Goal: Task Accomplishment & Management: Use online tool/utility

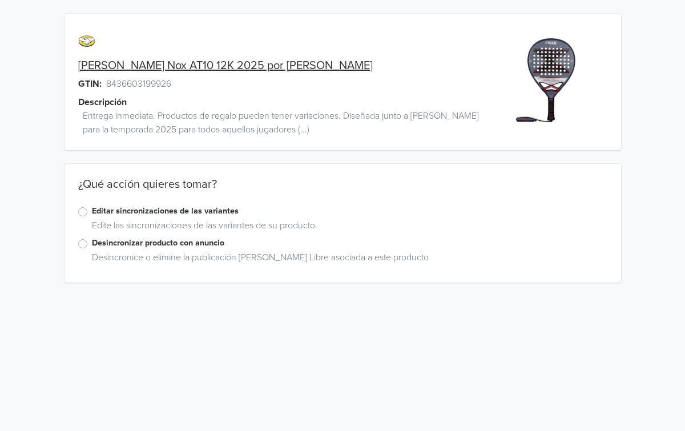
click at [92, 245] on label "Desincronizar producto con anuncio" at bounding box center [349, 243] width 515 height 13
click at [0, 0] on input "Desincronizar producto con anuncio" at bounding box center [0, 0] width 0 height 0
click at [92, 345] on label "Eliminar el anuncio" at bounding box center [125, 343] width 66 height 13
click at [0, 0] on input "Eliminar el anuncio" at bounding box center [0, 0] width 0 height 0
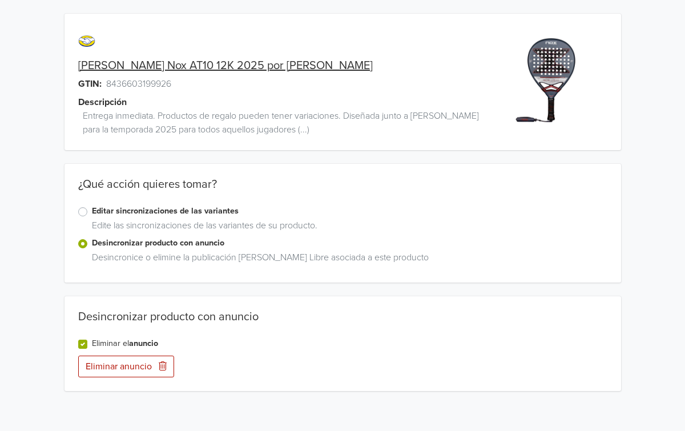
click at [92, 345] on label "Eliminar el anuncio" at bounding box center [125, 343] width 66 height 13
click at [0, 0] on input "Eliminar el anuncio" at bounding box center [0, 0] width 0 height 0
click at [92, 343] on label "Eliminar el anuncio" at bounding box center [125, 343] width 66 height 13
click at [0, 0] on input "Eliminar el anuncio" at bounding box center [0, 0] width 0 height 0
click at [106, 365] on button "Eliminar anuncio" at bounding box center [126, 366] width 96 height 22
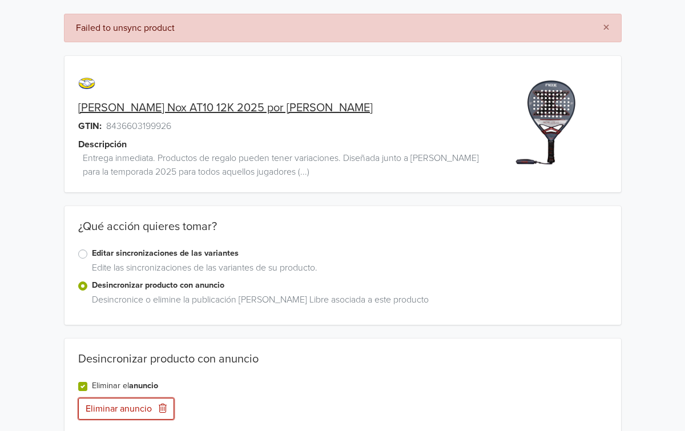
scroll to position [16, 0]
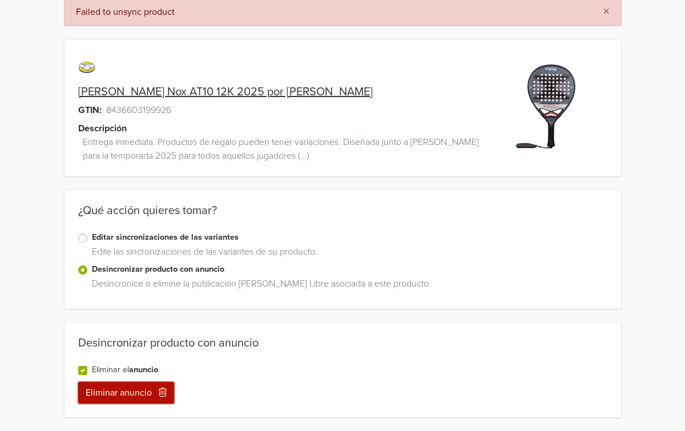
click at [116, 393] on button "Eliminar anuncio" at bounding box center [126, 393] width 96 height 22
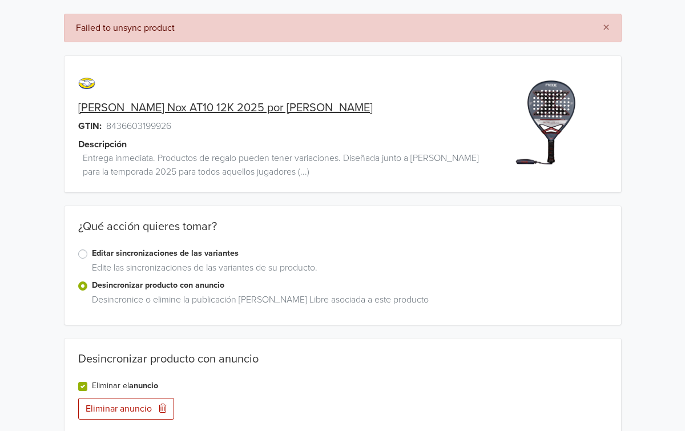
click at [92, 386] on label "Eliminar el anuncio" at bounding box center [125, 385] width 66 height 13
click at [0, 0] on input "Eliminar el anuncio" at bounding box center [0, 0] width 0 height 0
click at [92, 386] on label "Eliminar el anuncio" at bounding box center [125, 385] width 66 height 13
click at [0, 0] on input "Eliminar el anuncio" at bounding box center [0, 0] width 0 height 0
click at [101, 407] on button "Eliminar anuncio" at bounding box center [126, 409] width 96 height 22
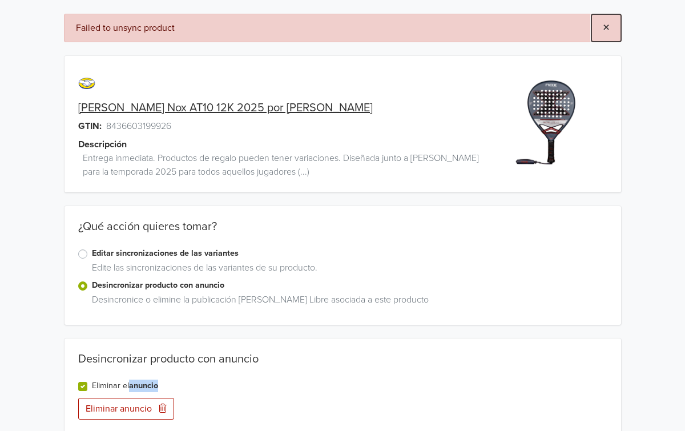
click at [618, 28] on button "×" at bounding box center [606, 27] width 30 height 27
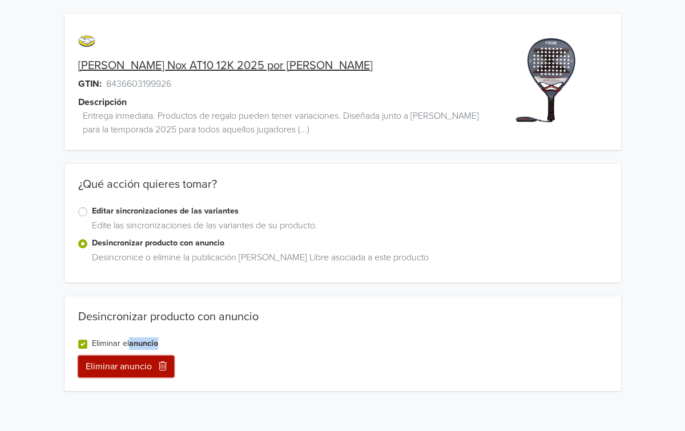
click at [104, 373] on button "Eliminar anuncio" at bounding box center [126, 366] width 96 height 22
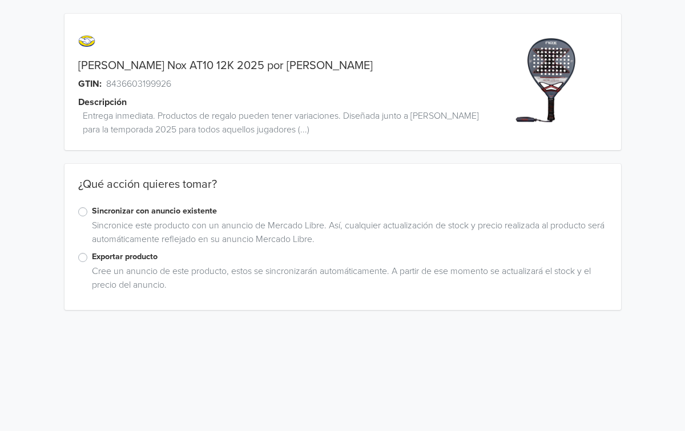
click at [110, 259] on label "Exportar producto" at bounding box center [349, 256] width 515 height 13
click at [0, 0] on input "Exportar producto" at bounding box center [0, 0] width 0 height 0
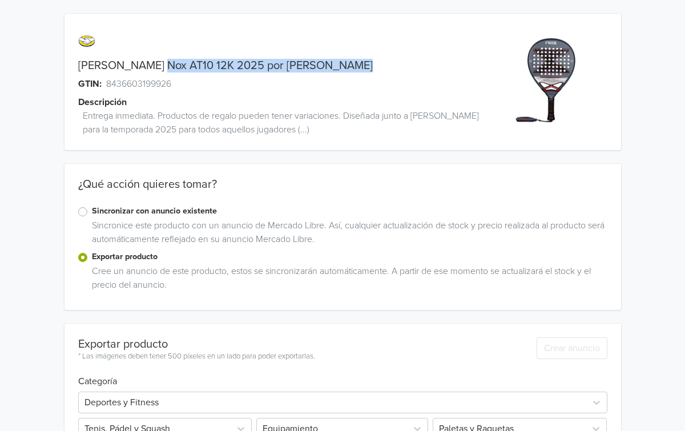
drag, startPoint x: 205, startPoint y: 64, endPoint x: 150, endPoint y: 63, distance: 55.4
click at [150, 63] on div "[PERSON_NAME] Nox AT10 12K 2025 por [PERSON_NAME]" at bounding box center [272, 66] width 417 height 14
copy link "Nox AT10 12K 2025 por Agustín Tapia"
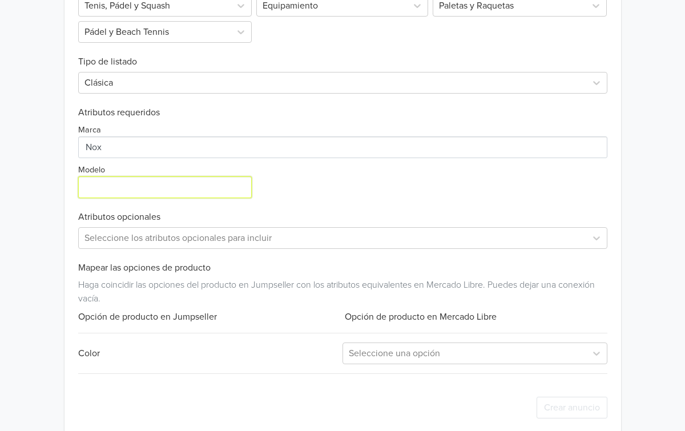
click at [123, 193] on input "Modelo" at bounding box center [165, 187] width 174 height 22
paste input "Nox AT10 12K 2025 por Agustín Tapia"
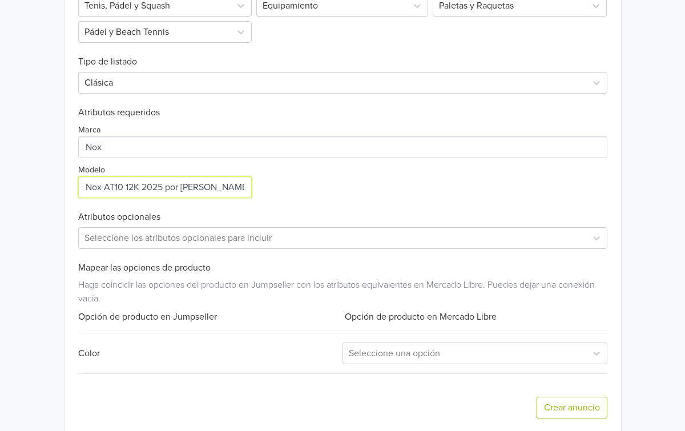
type input "Nox AT10 12K 2025 por Agustín Tapia"
click at [331, 192] on div "Marca Modelo" at bounding box center [342, 158] width 529 height 80
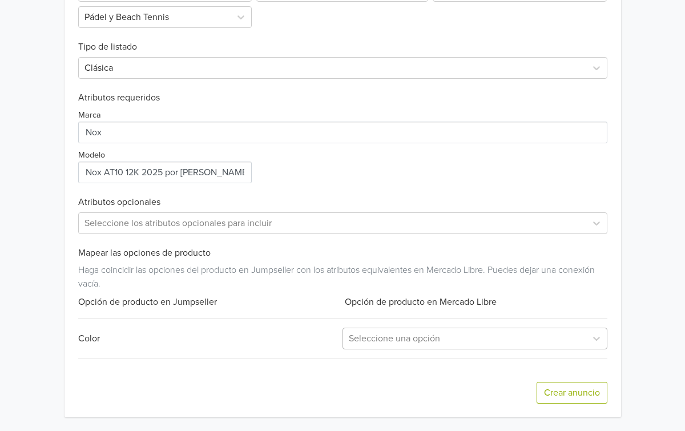
click at [395, 334] on div at bounding box center [465, 338] width 232 height 16
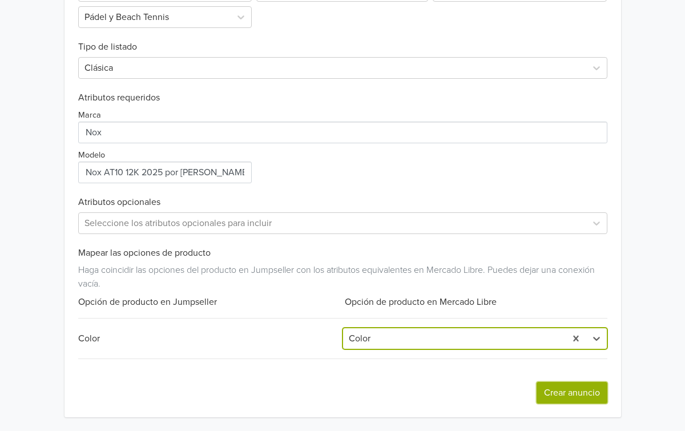
click at [551, 387] on button "Crear anuncio" at bounding box center [571, 393] width 71 height 22
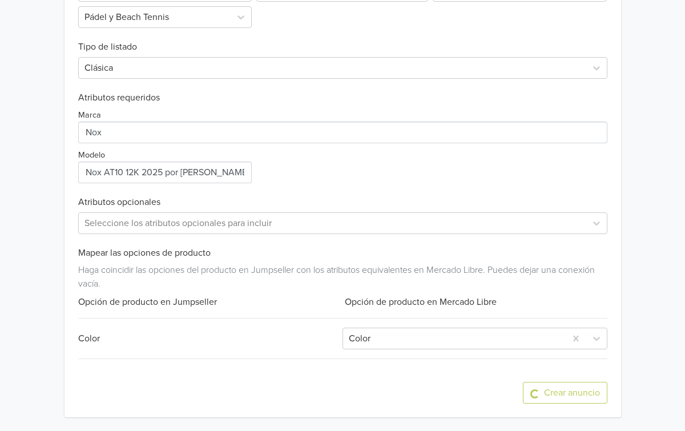
scroll to position [0, 0]
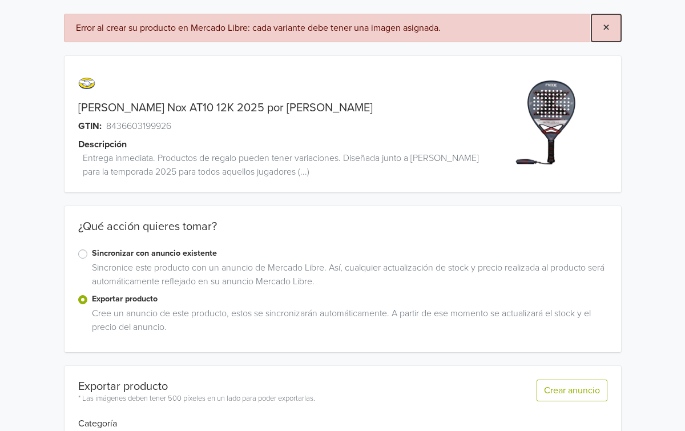
click at [612, 29] on button "×" at bounding box center [606, 27] width 30 height 27
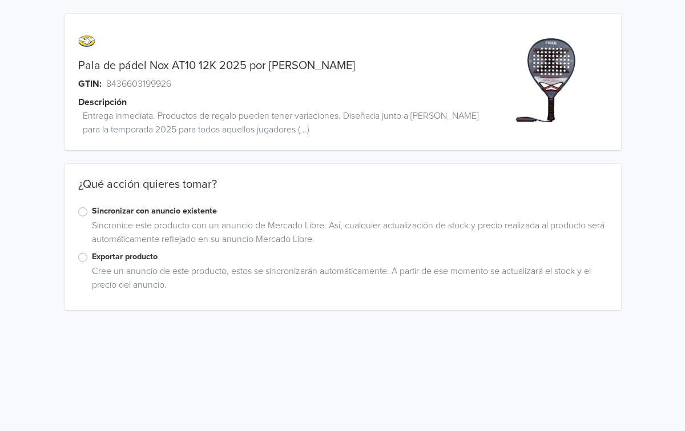
click at [125, 252] on label "Exportar producto" at bounding box center [349, 256] width 515 height 13
click at [0, 0] on input "Exportar producto" at bounding box center [0, 0] width 0 height 0
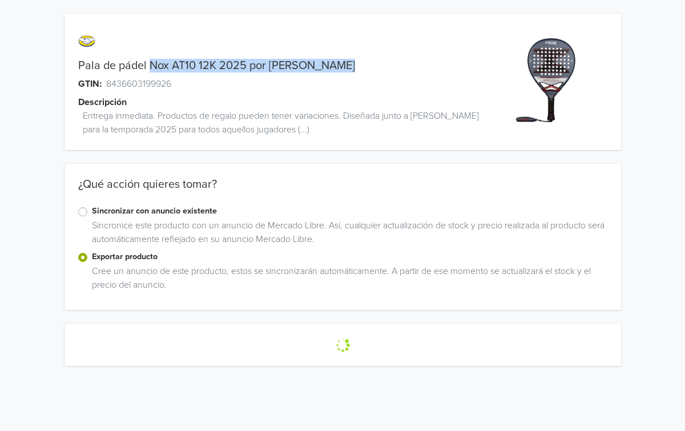
drag, startPoint x: 343, startPoint y: 65, endPoint x: 151, endPoint y: 66, distance: 191.7
click at [151, 66] on div "[PERSON_NAME] Nox AT10 12K 2025 por [PERSON_NAME]" at bounding box center [272, 66] width 417 height 14
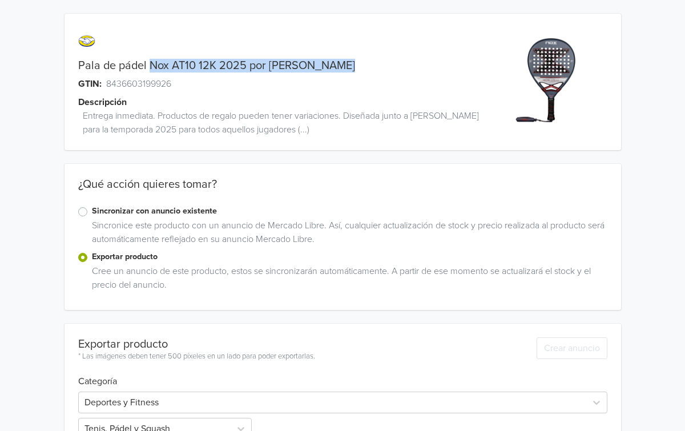
copy link "Nox AT10 12K 2025 por Agustín Tapia"
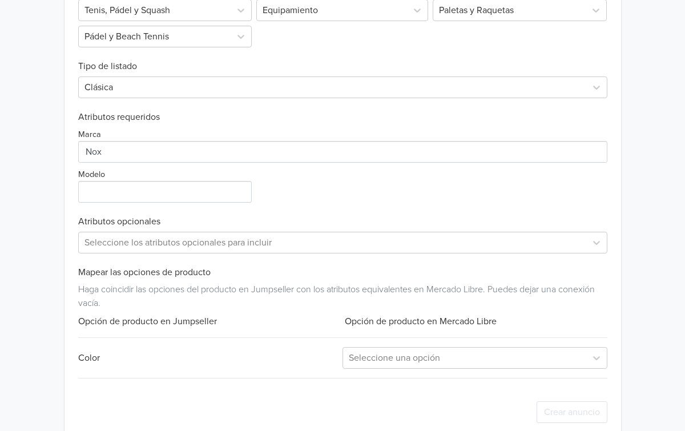
scroll to position [438, 0]
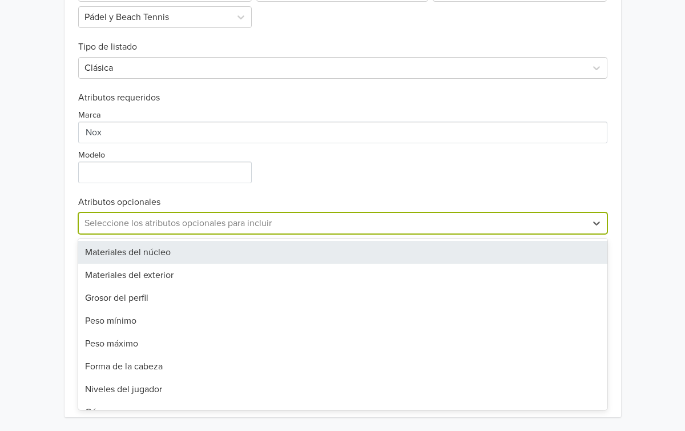
click at [241, 222] on div at bounding box center [332, 223] width 496 height 16
click at [223, 174] on input "Modelo" at bounding box center [165, 172] width 174 height 22
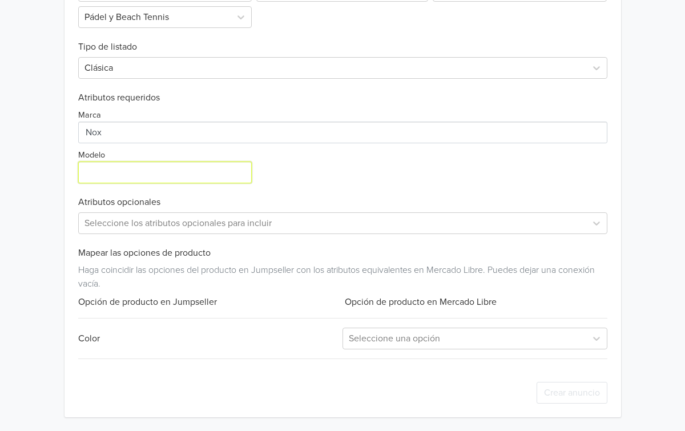
paste input "Nox AT10 12K 2025 por Agustín Tapia"
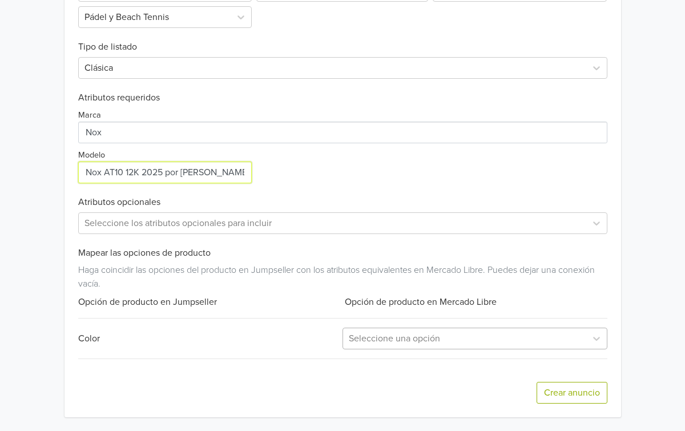
type input "Nox AT10 12K 2025 por Agustín Tapia"
click at [386, 347] on div "Seleccione una opción" at bounding box center [464, 338] width 243 height 21
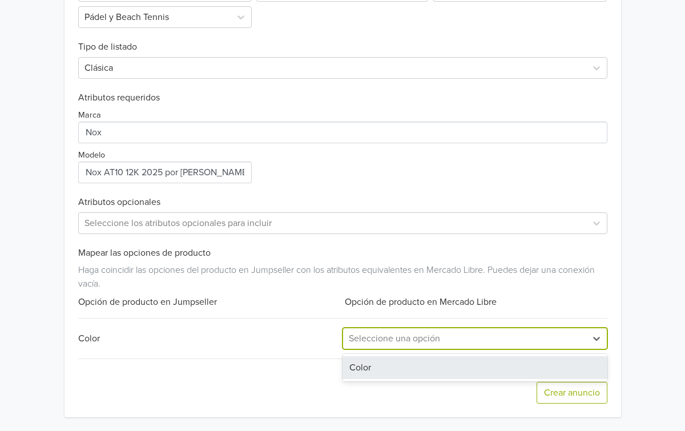
click at [385, 359] on div "Color" at bounding box center [474, 367] width 265 height 23
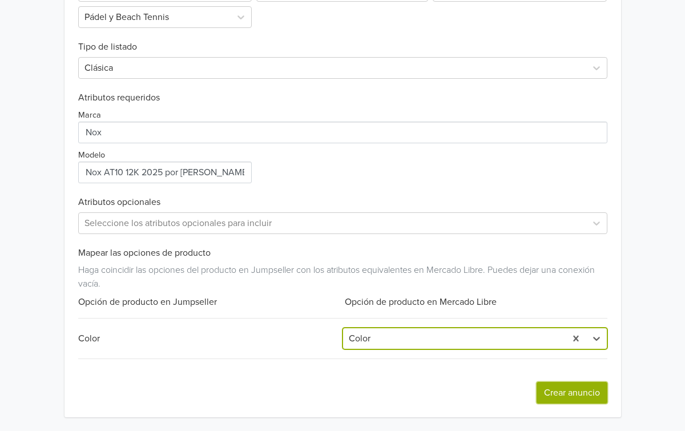
click at [555, 386] on button "Crear anuncio" at bounding box center [571, 393] width 71 height 22
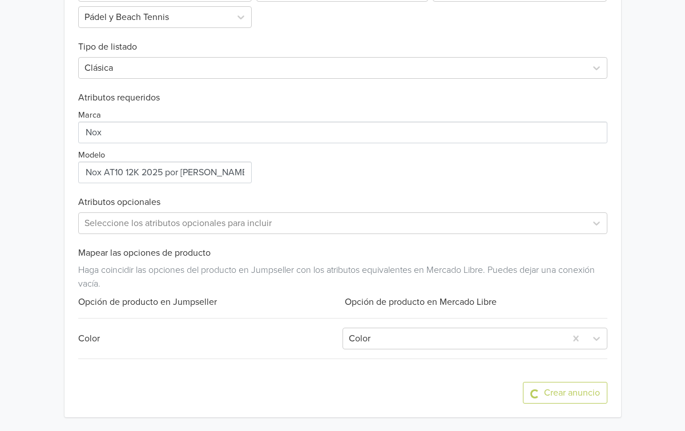
scroll to position [0, 0]
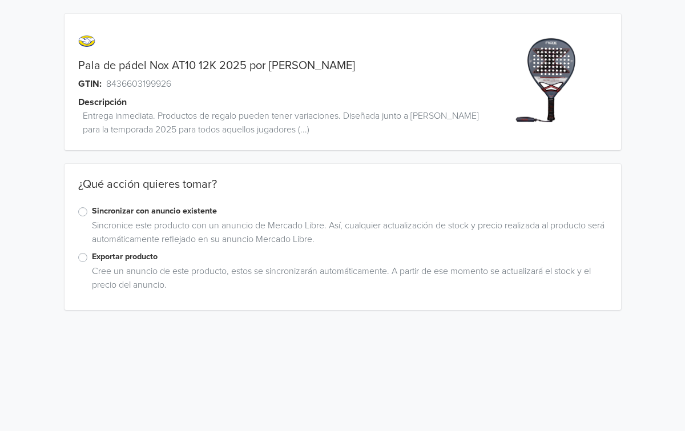
click at [92, 256] on label "Exportar producto" at bounding box center [349, 256] width 515 height 13
click at [0, 0] on input "Exportar producto" at bounding box center [0, 0] width 0 height 0
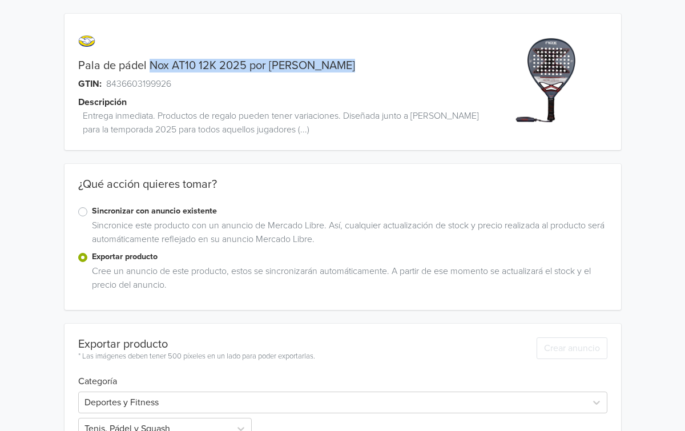
drag, startPoint x: 348, startPoint y: 63, endPoint x: 149, endPoint y: 66, distance: 198.6
click at [149, 66] on div "Pala de pádel Nox AT10 12K 2025 por [PERSON_NAME]" at bounding box center [272, 66] width 417 height 14
copy link "Nox AT10 12K 2025 por [PERSON_NAME]"
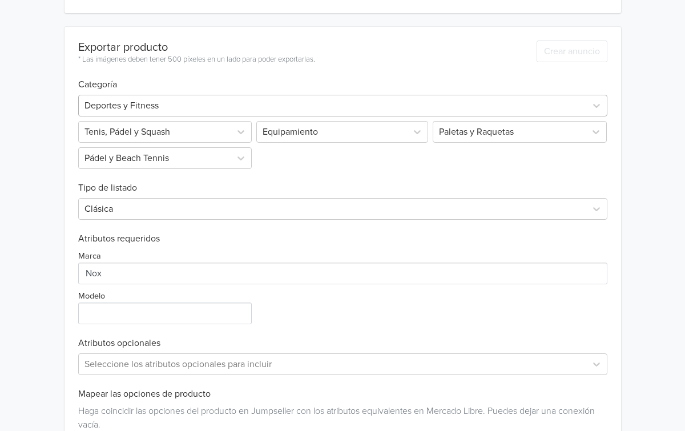
scroll to position [309, 0]
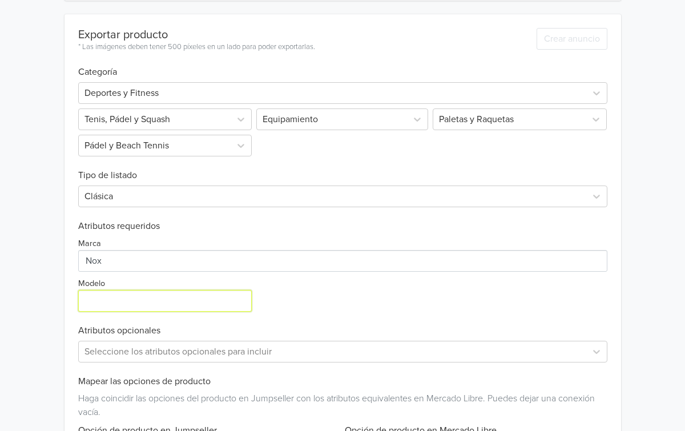
click at [127, 306] on input "Modelo" at bounding box center [165, 301] width 174 height 22
paste input "Nox AT10 12K 2025 por [PERSON_NAME]"
type input "Nox AT10 12K 2025 por [PERSON_NAME]"
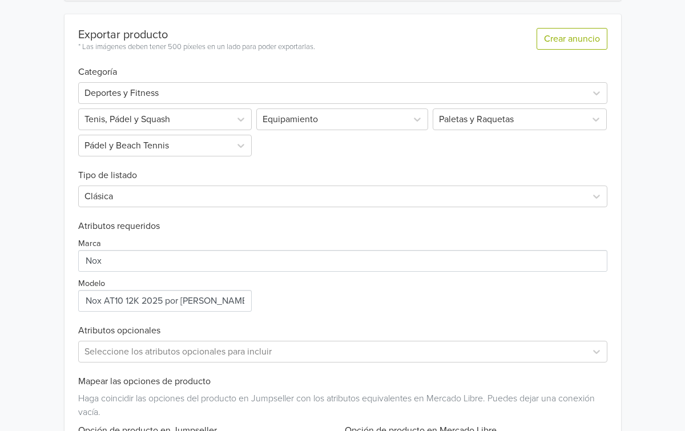
click at [276, 288] on div "Marca Modelo" at bounding box center [342, 272] width 529 height 80
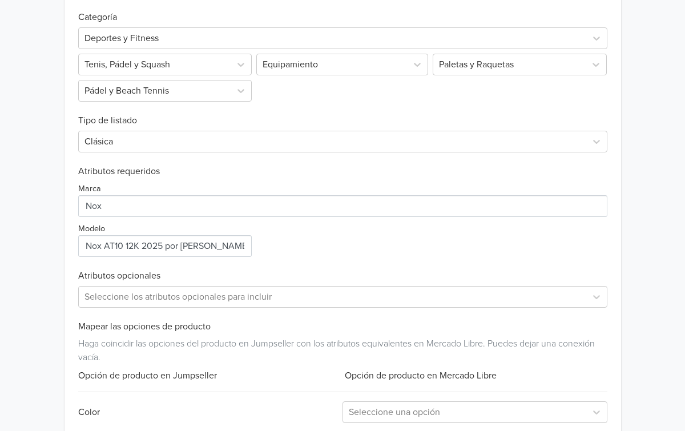
scroll to position [438, 0]
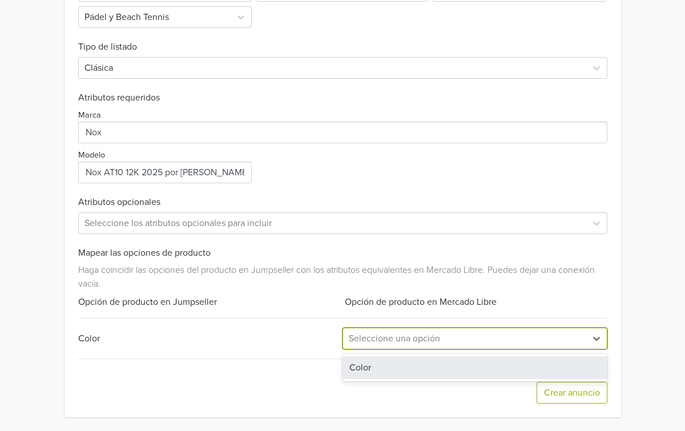
click at [403, 333] on div at bounding box center [465, 338] width 232 height 16
click at [394, 362] on div "Color" at bounding box center [474, 367] width 265 height 23
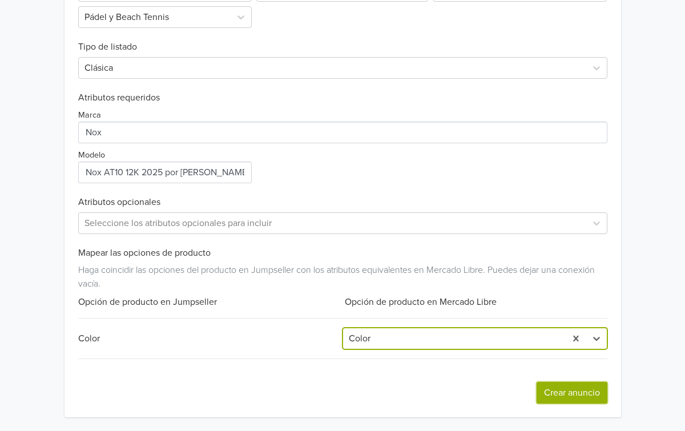
click at [547, 388] on button "Crear anuncio" at bounding box center [571, 393] width 71 height 22
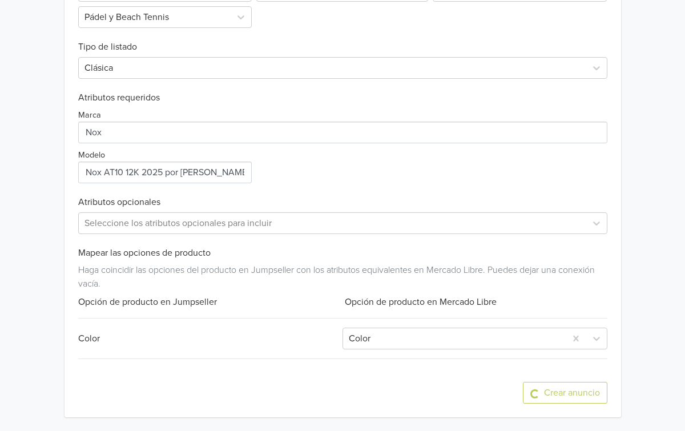
scroll to position [0, 0]
